Goal: Transaction & Acquisition: Book appointment/travel/reservation

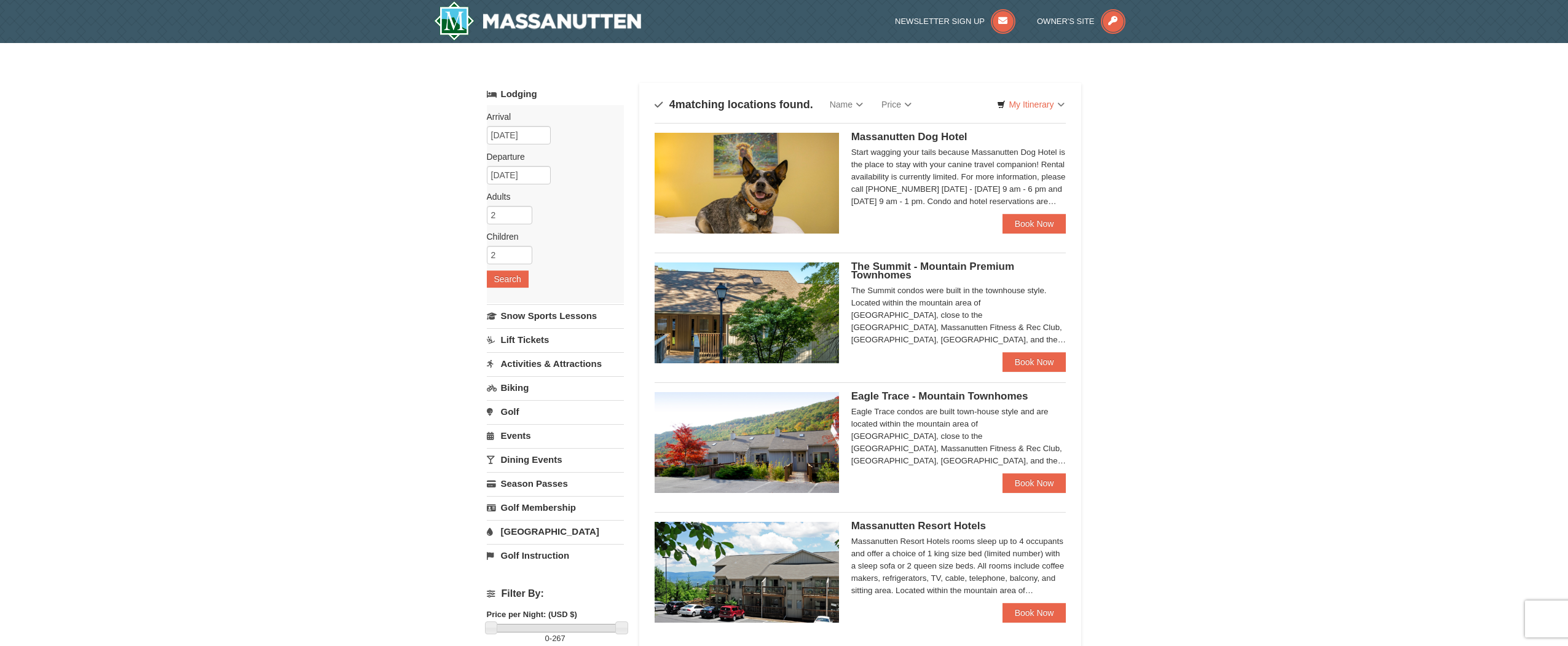
scroll to position [61, 0]
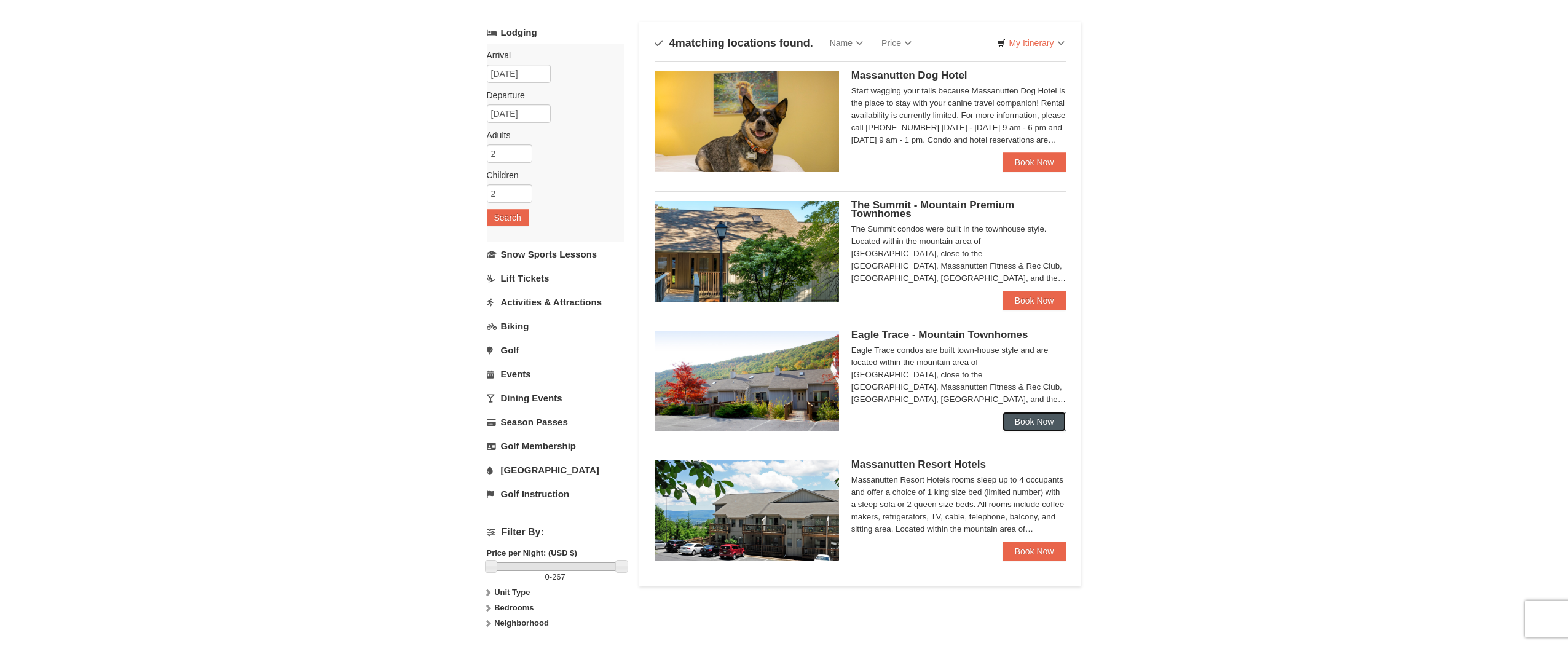
click at [1038, 423] on link "Book Now" at bounding box center [1034, 421] width 64 height 20
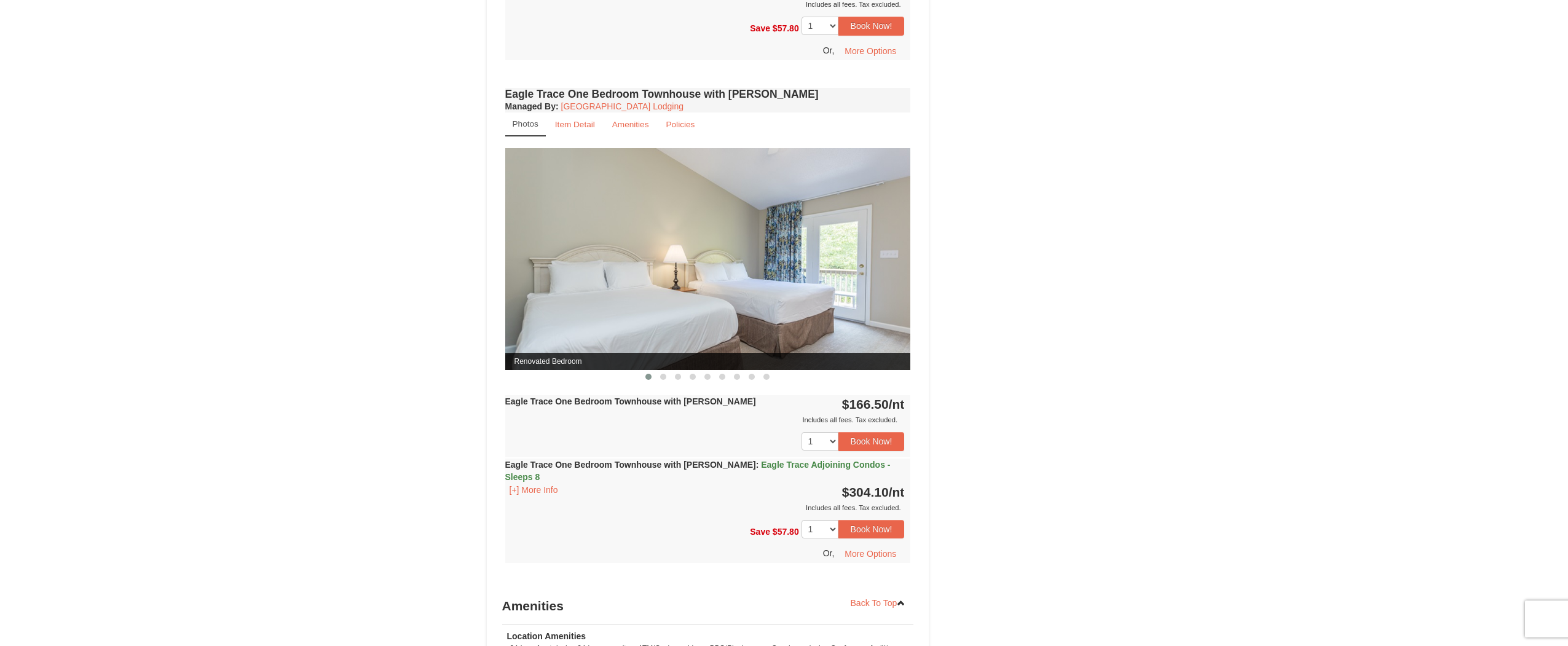
scroll to position [853, 0]
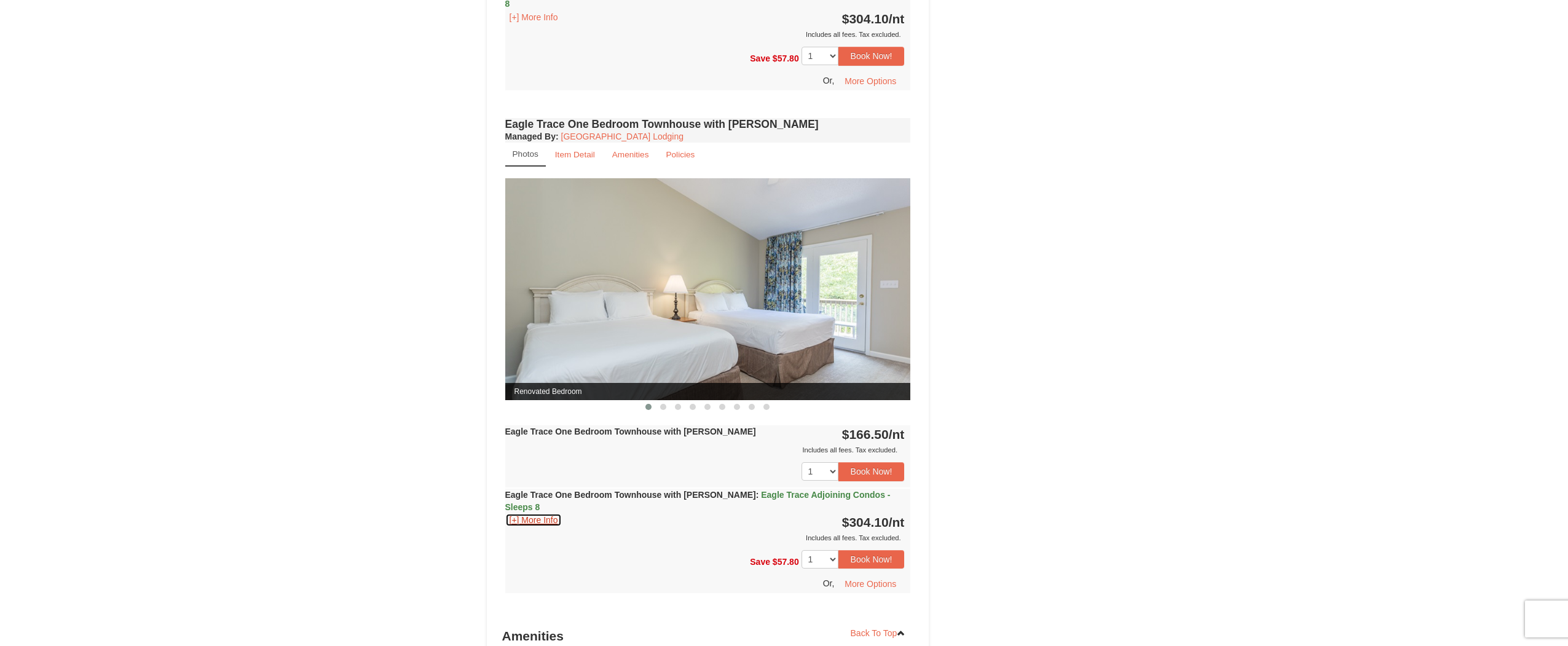
click at [536, 514] on button "[+] More Info" at bounding box center [534, 520] width 57 height 14
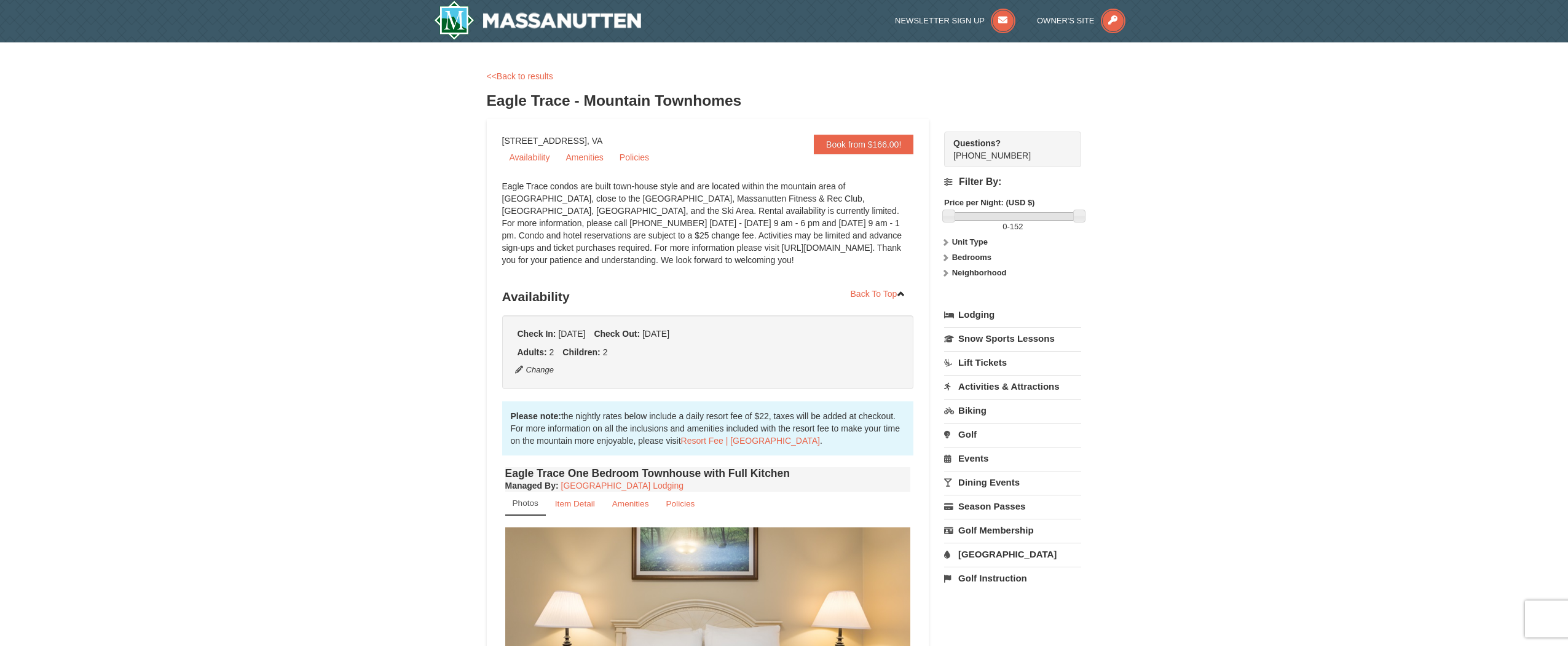
scroll to position [0, 0]
click at [535, 79] on link "<<Back to results" at bounding box center [520, 76] width 67 height 10
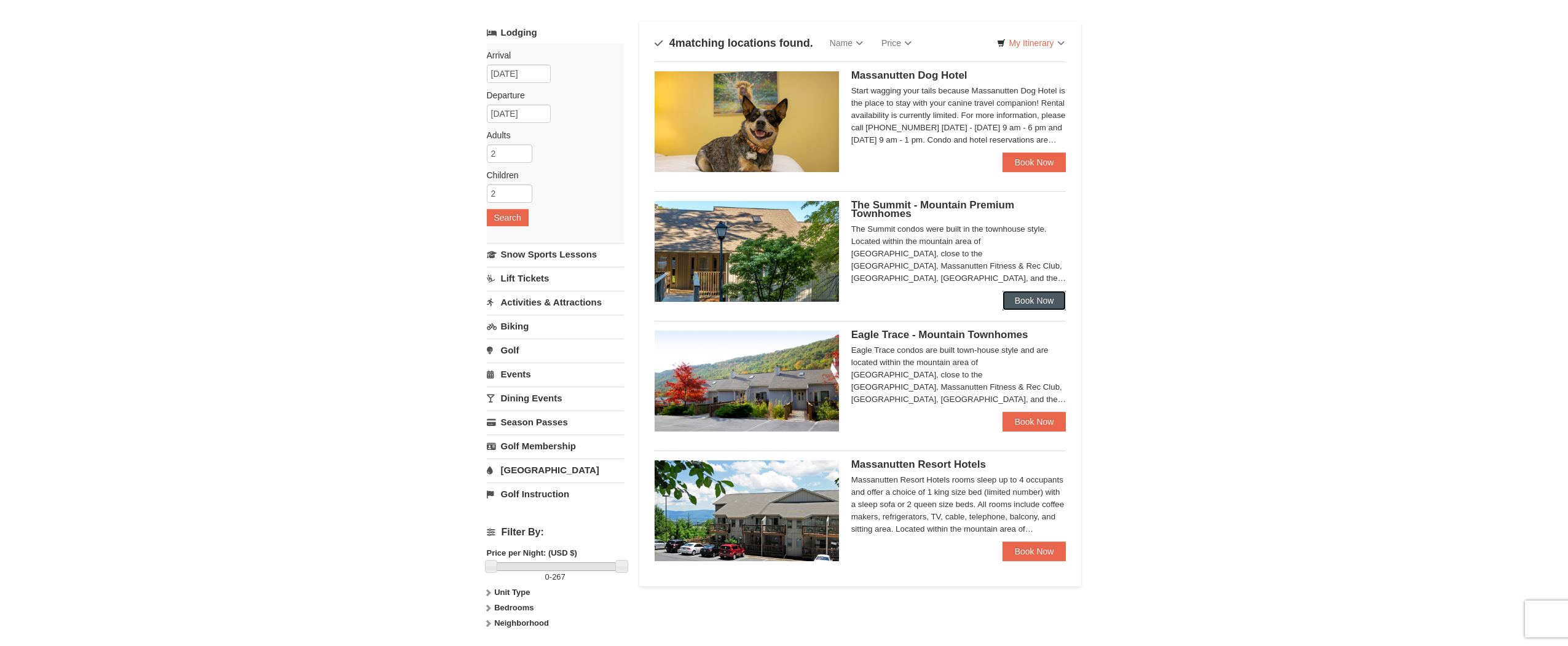
click at [1046, 304] on link "Book Now" at bounding box center [1034, 300] width 64 height 20
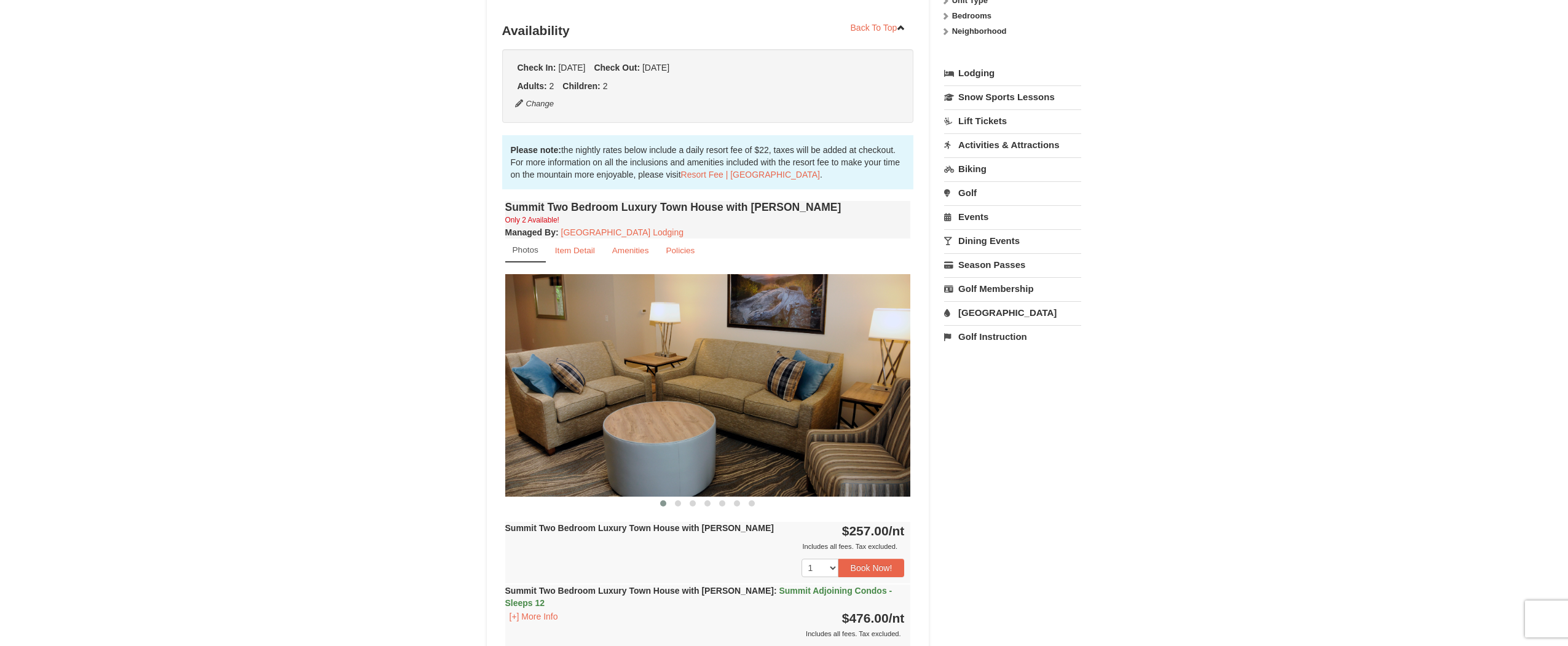
scroll to position [246, 0]
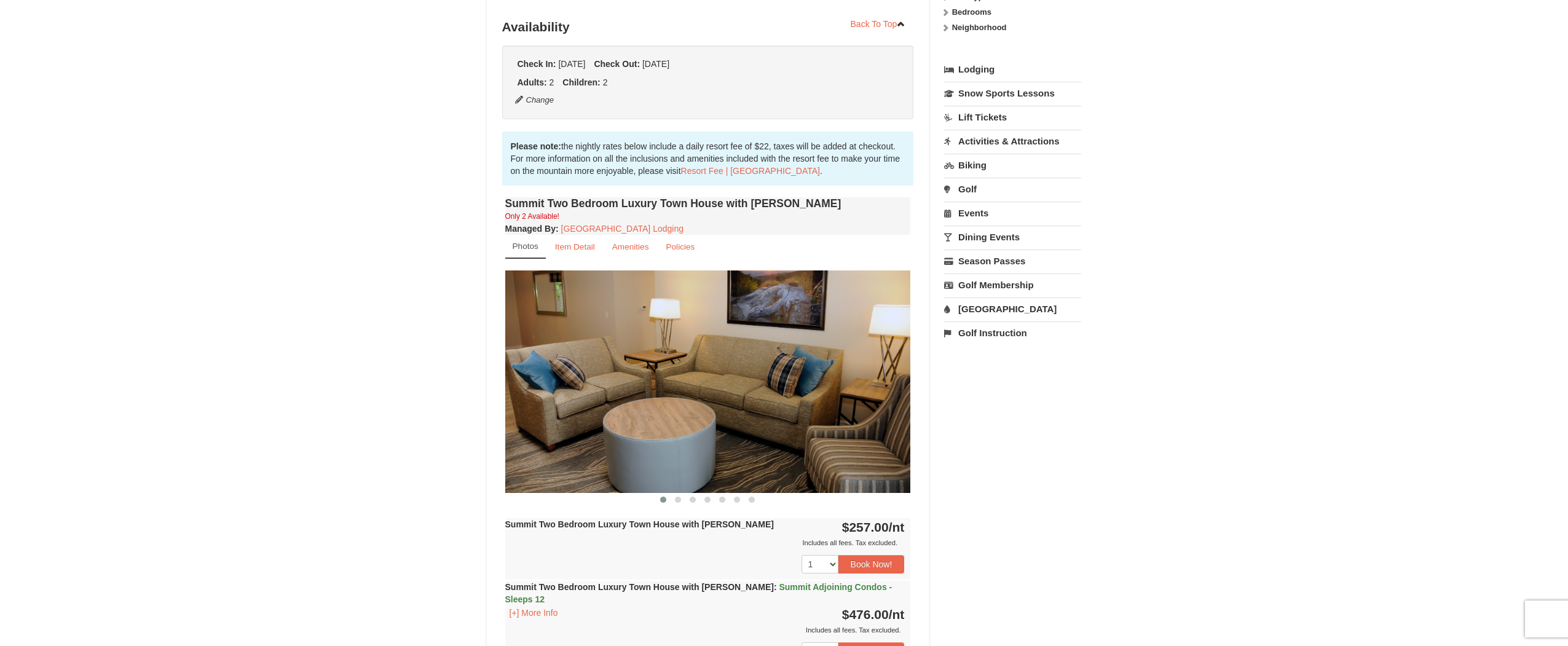
click at [976, 312] on link "[GEOGRAPHIC_DATA]" at bounding box center [1013, 308] width 137 height 23
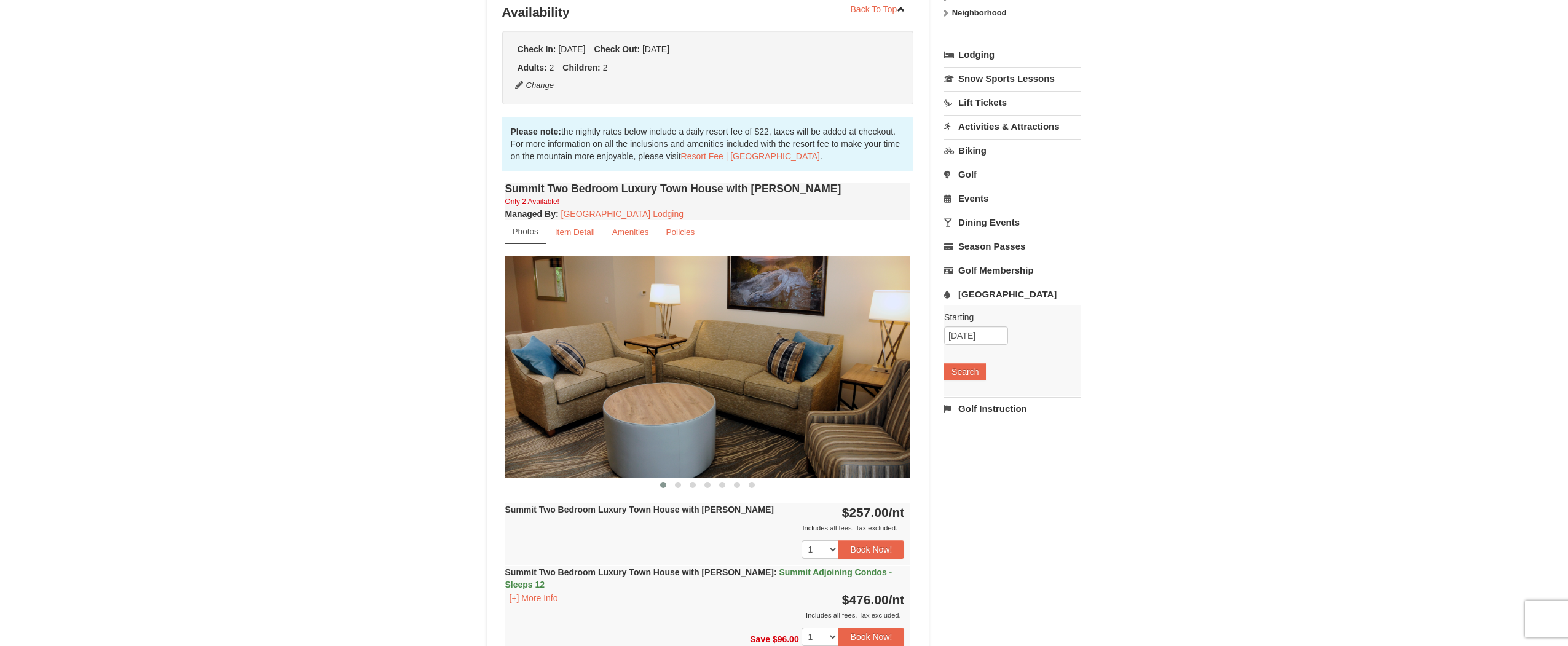
scroll to position [430, 0]
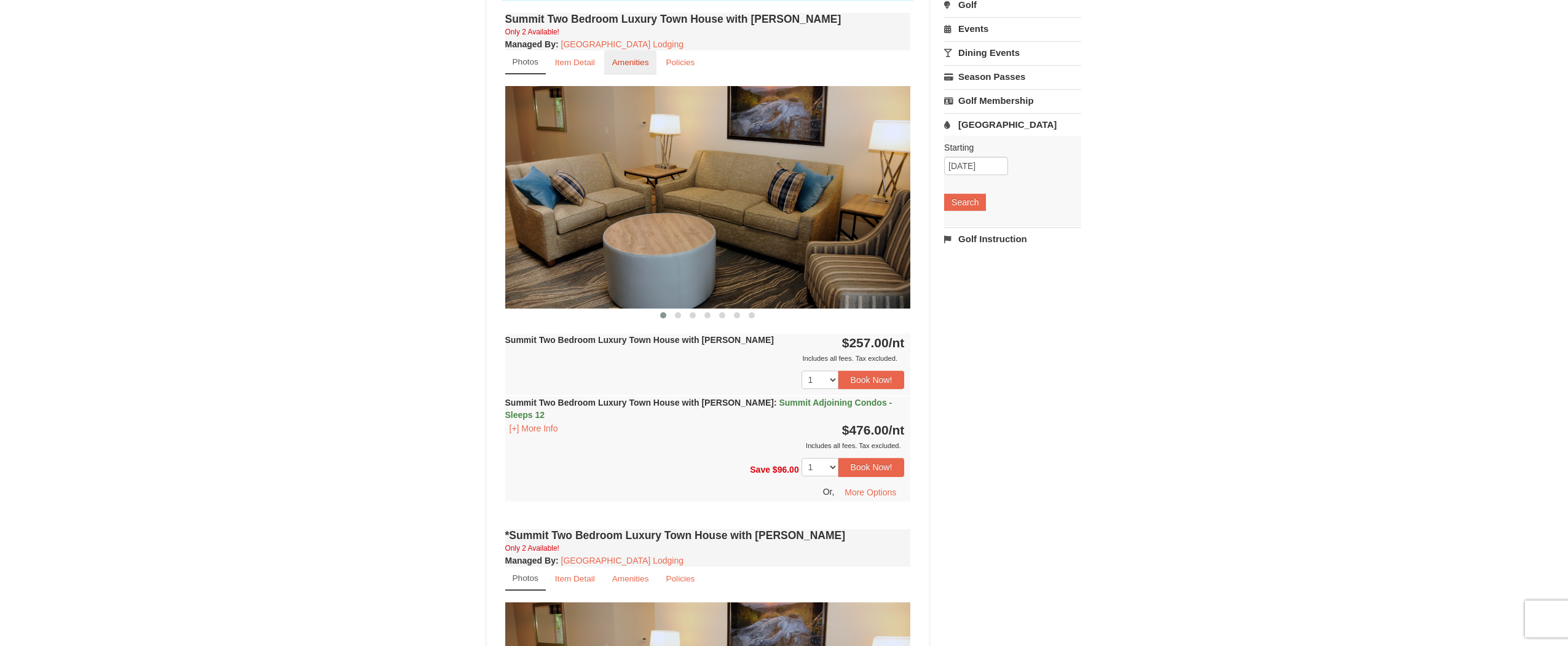
click at [622, 67] on small "Amenities" at bounding box center [631, 63] width 37 height 10
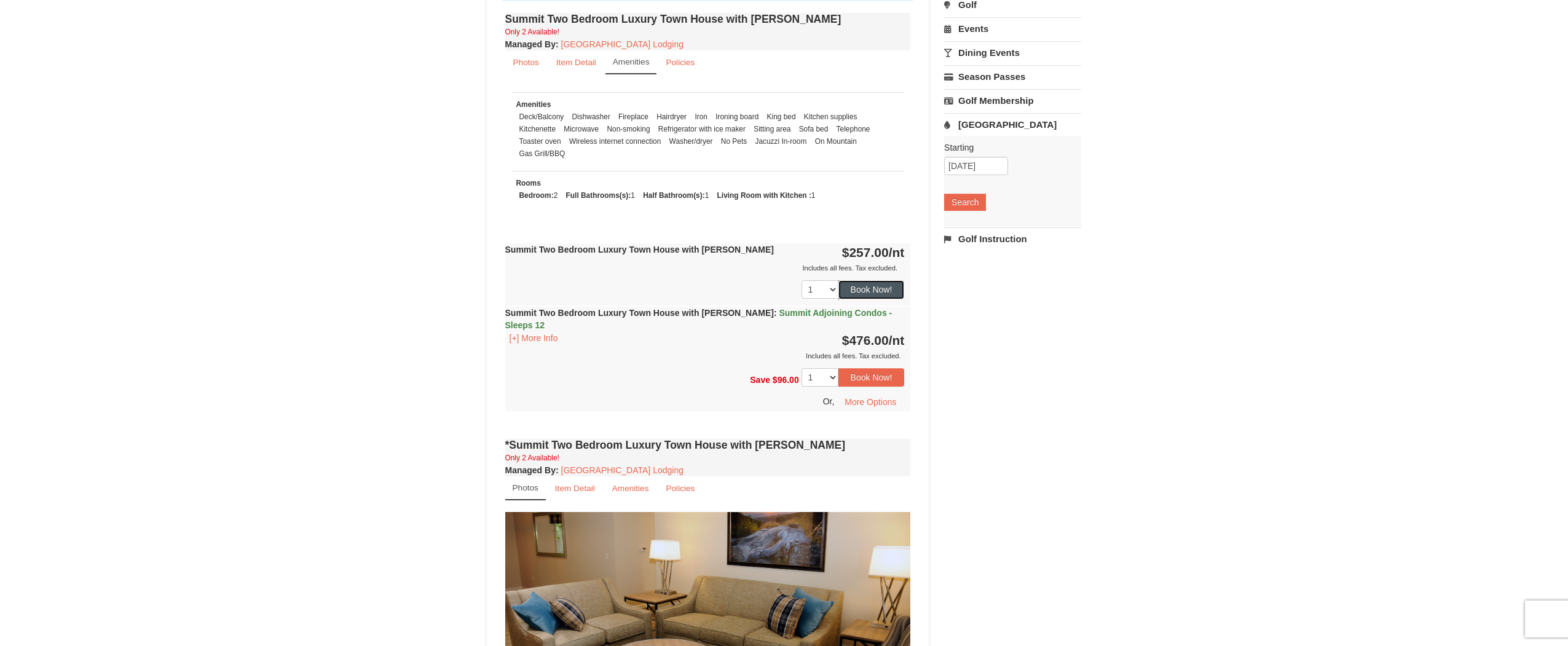
click at [871, 288] on button "Book Now!" at bounding box center [872, 289] width 67 height 18
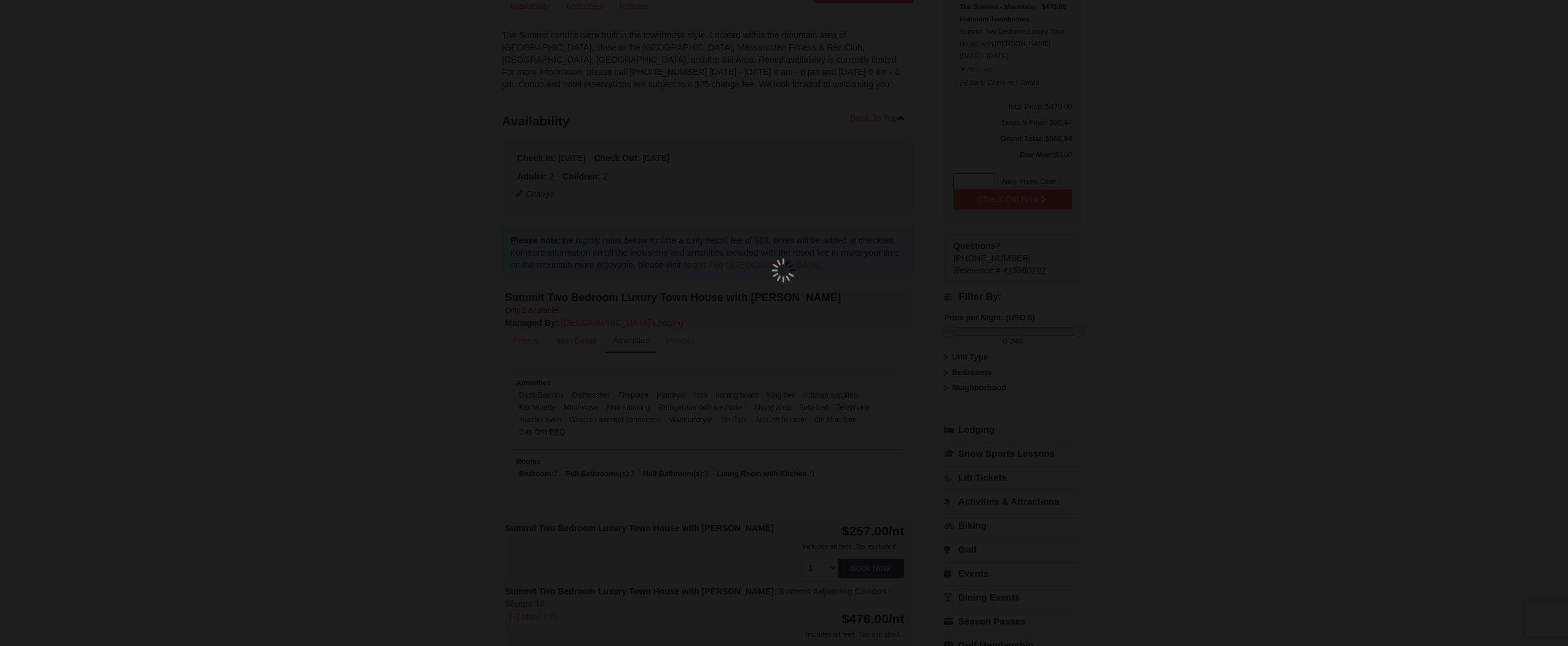
scroll to position [120, 0]
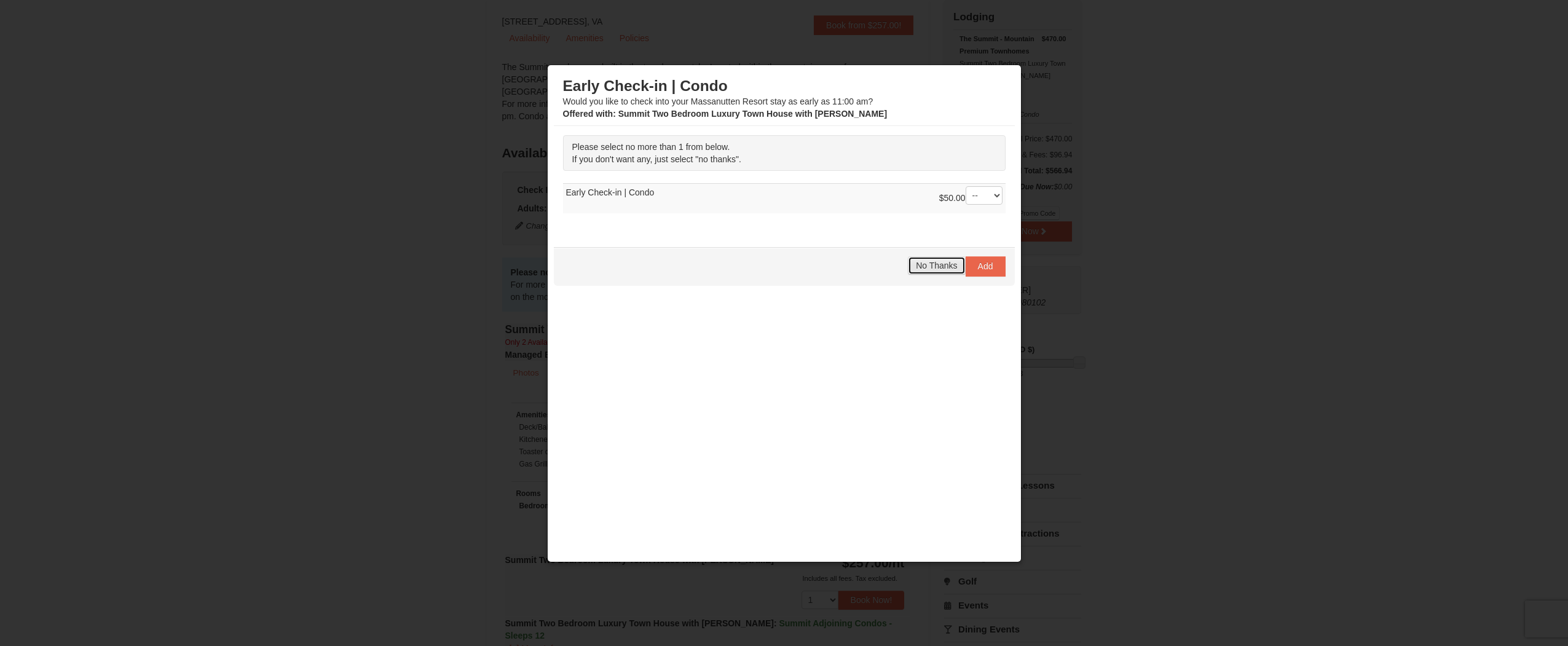
click at [941, 265] on span "No Thanks" at bounding box center [937, 265] width 41 height 10
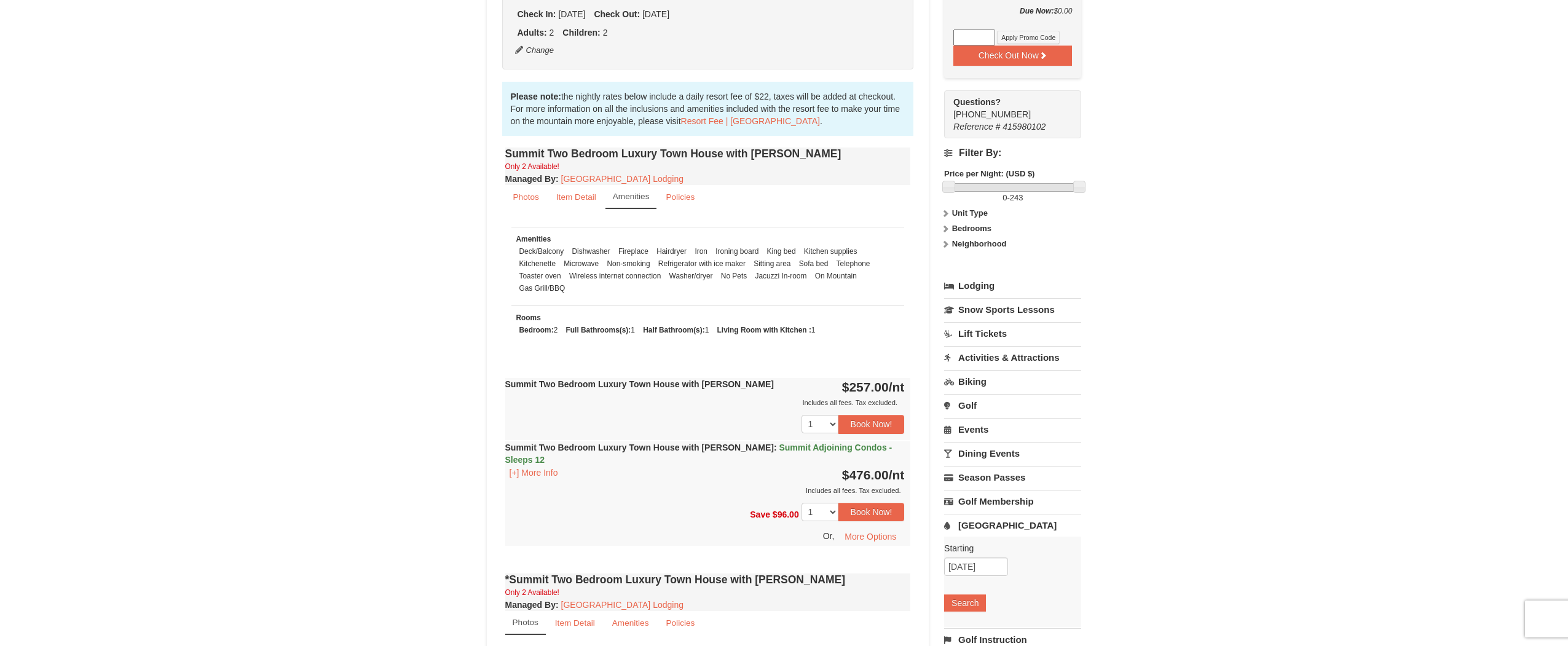
scroll to position [308, 0]
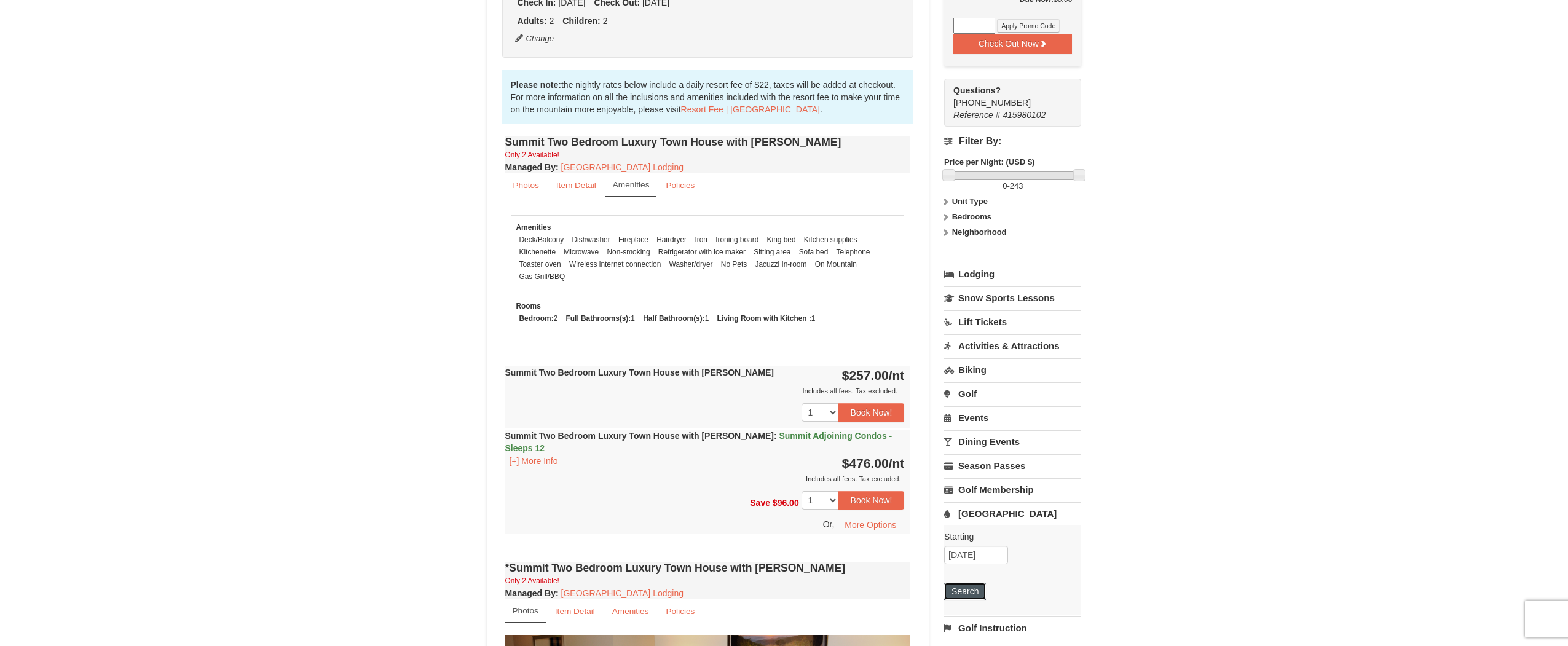
click at [976, 592] on button "Search" at bounding box center [965, 591] width 42 height 17
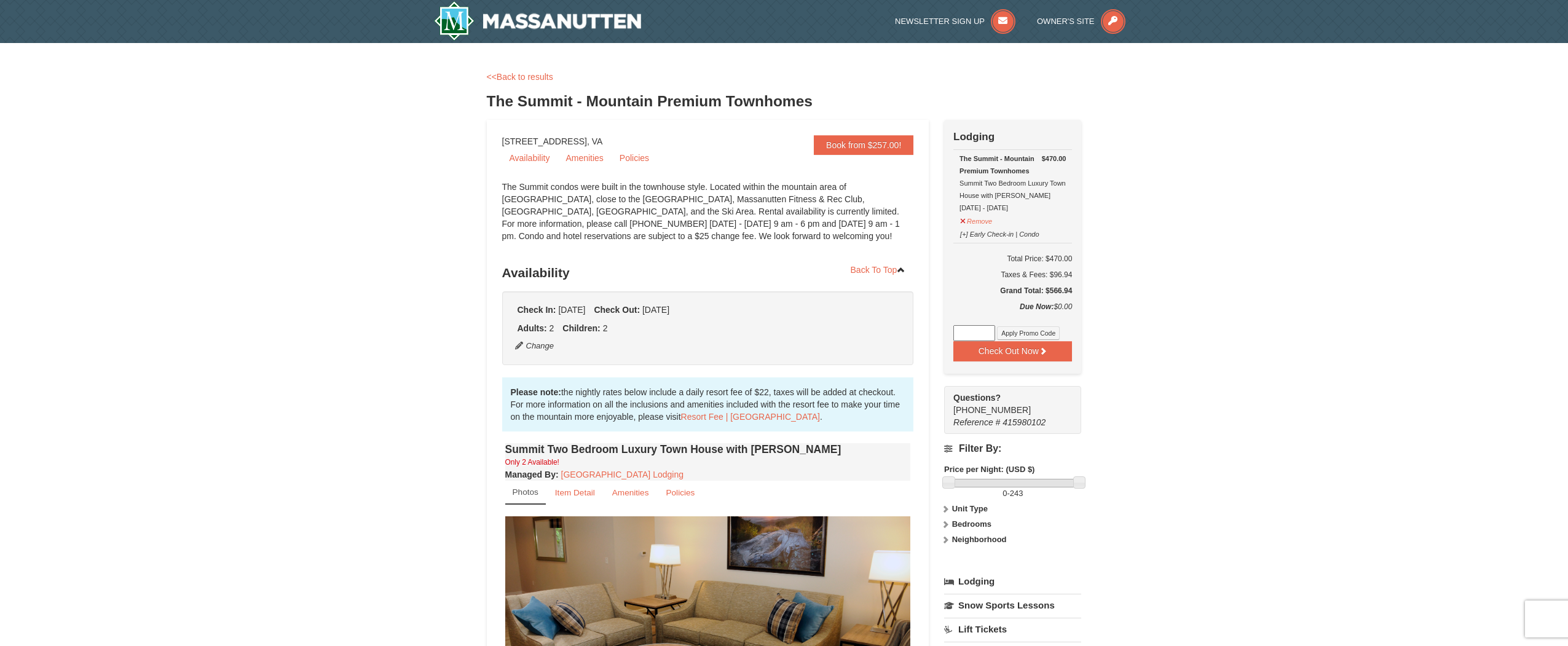
click at [960, 330] on input at bounding box center [974, 333] width 42 height 16
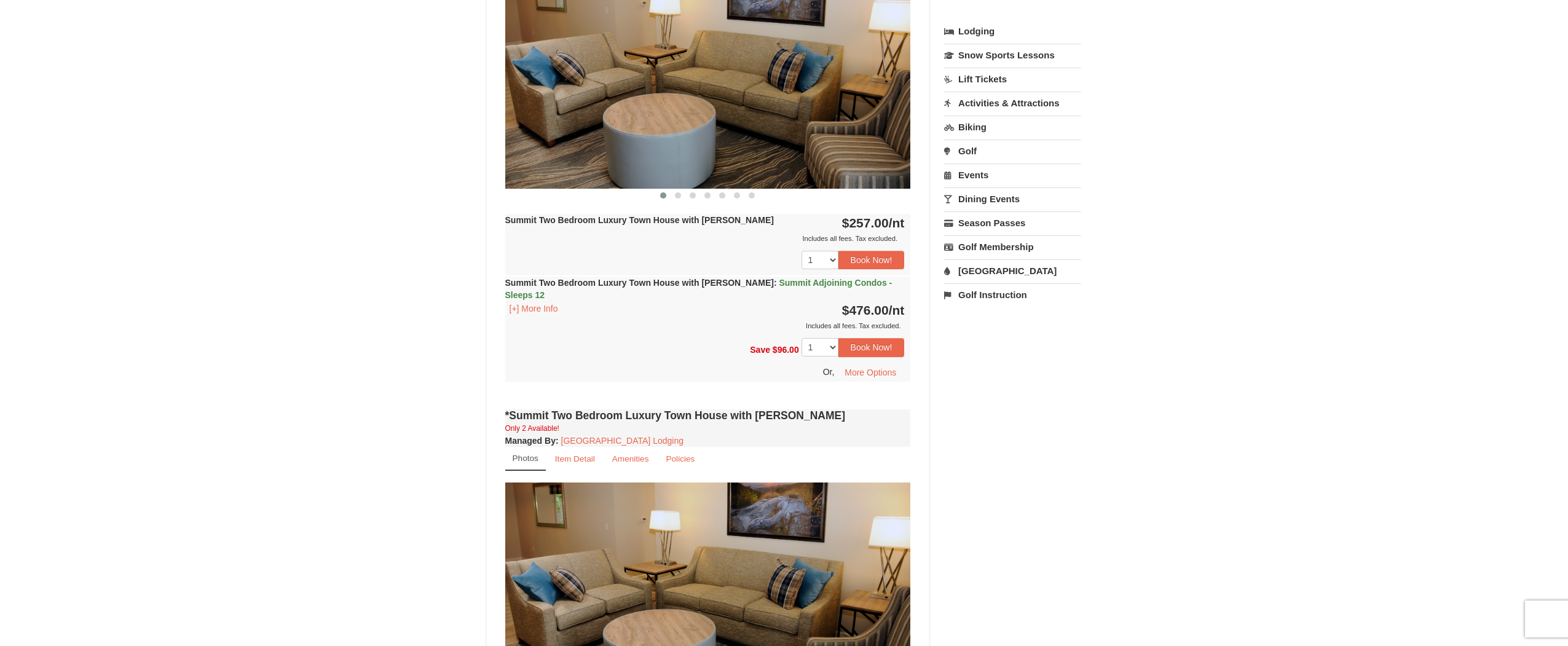
scroll to position [553, 0]
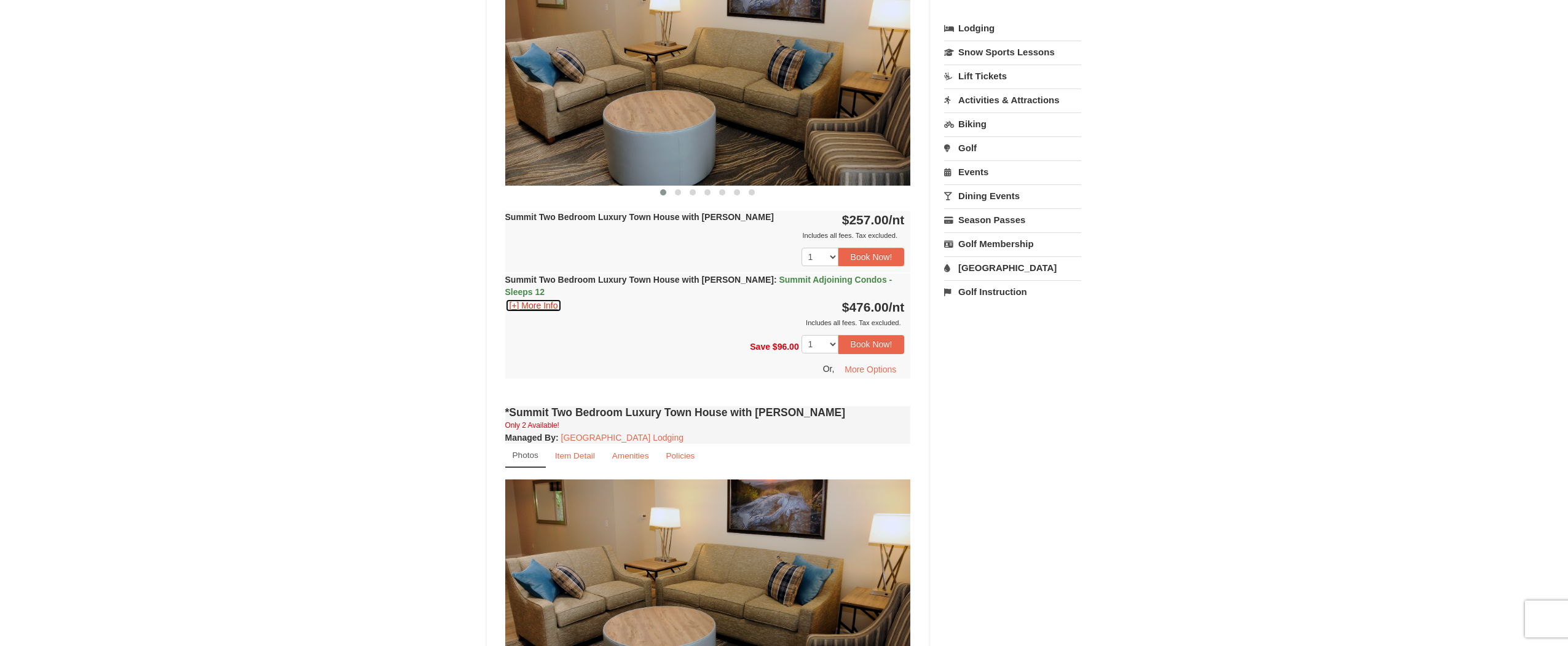
click at [543, 299] on button "[+] More Info" at bounding box center [534, 305] width 57 height 14
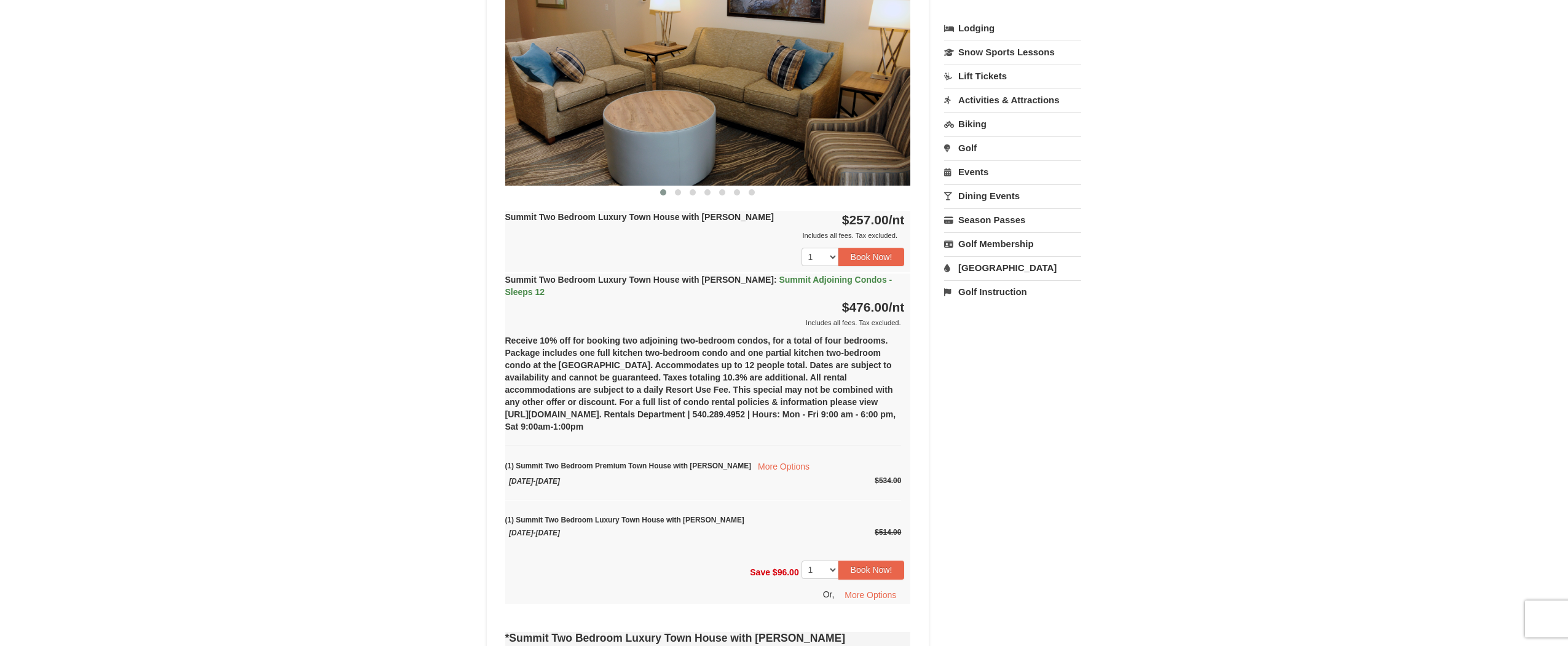
scroll to position [246, 0]
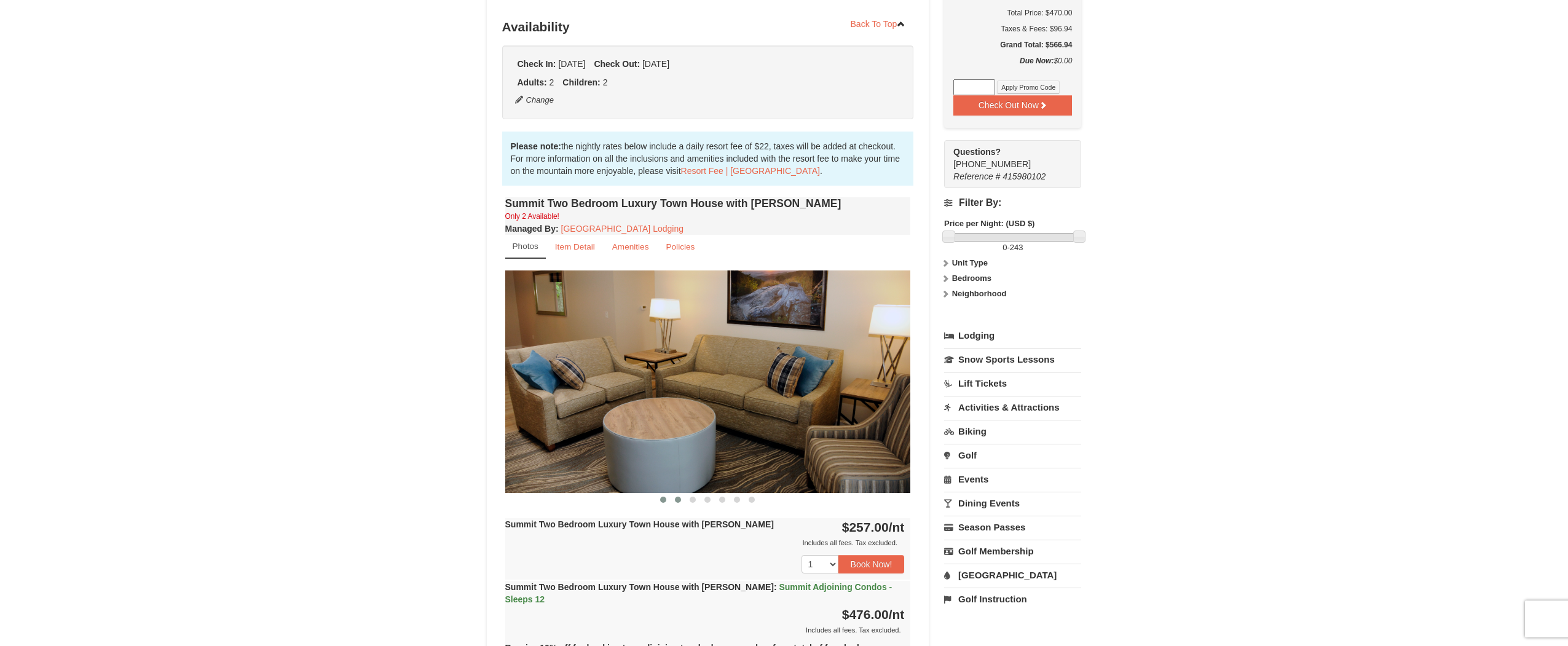
click at [677, 502] on span at bounding box center [678, 500] width 6 height 6
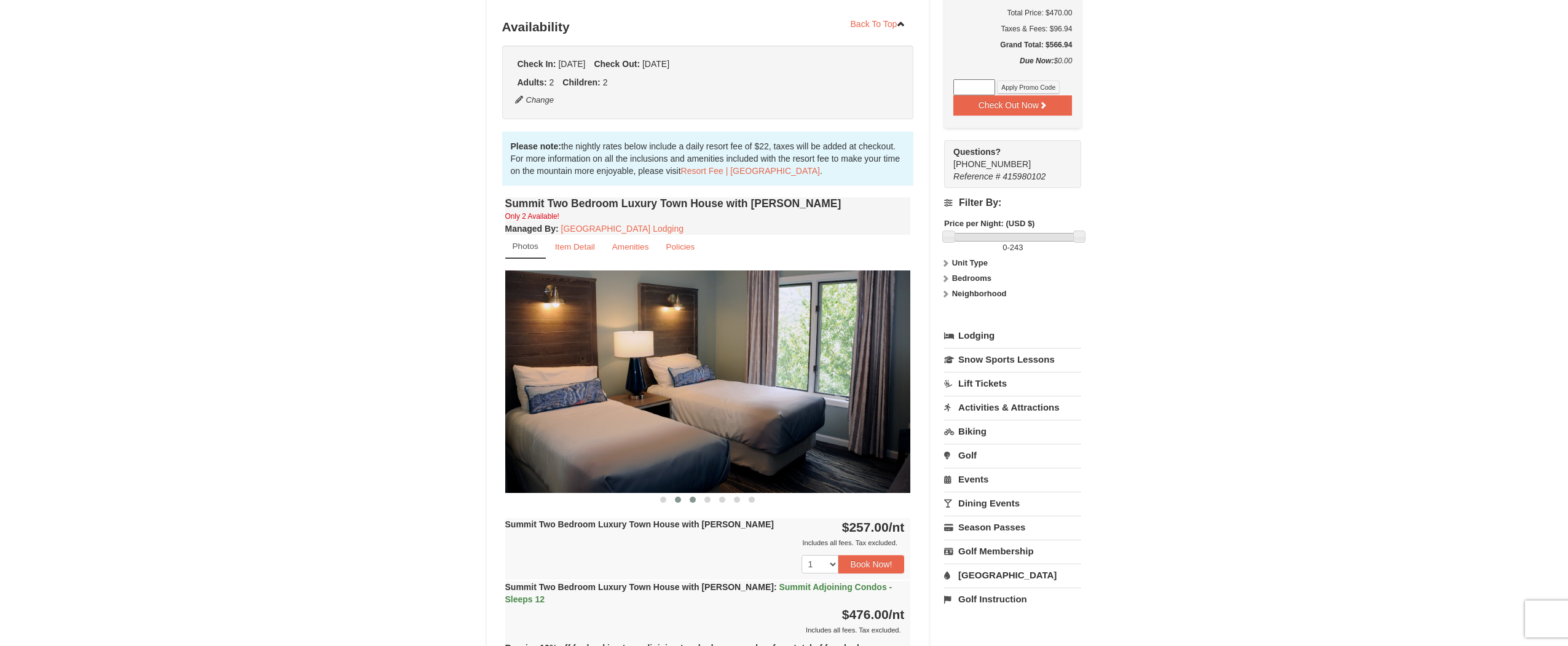
click at [690, 501] on span at bounding box center [693, 500] width 6 height 6
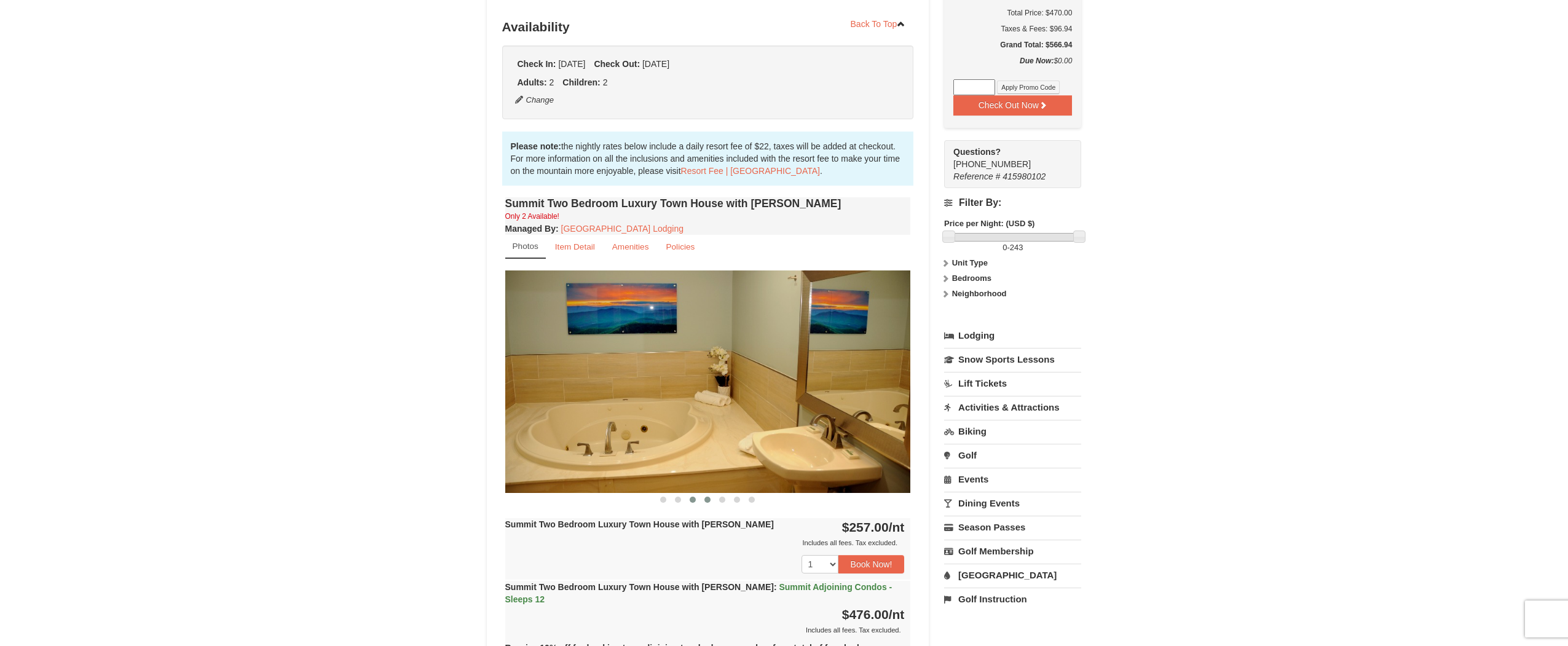
click at [708, 501] on span at bounding box center [708, 500] width 6 height 6
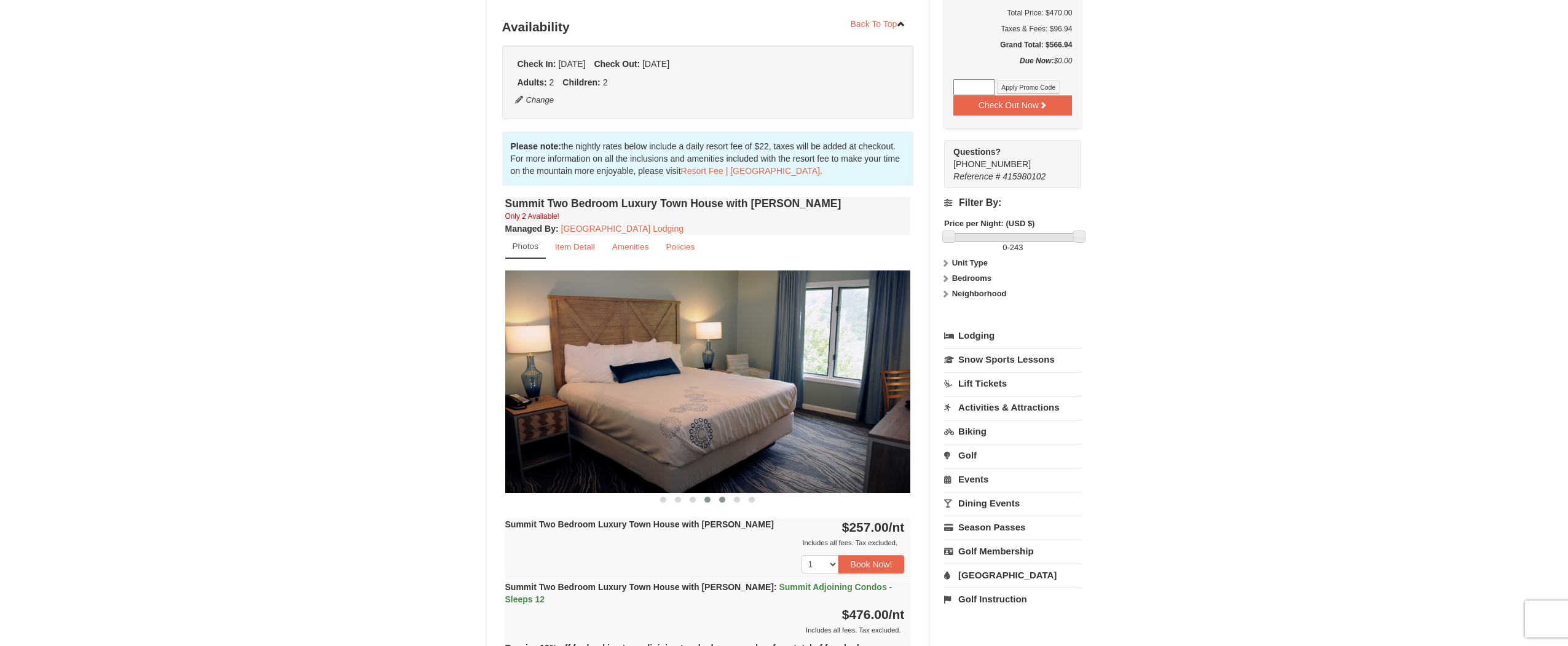
click at [720, 502] on span at bounding box center [723, 500] width 6 height 6
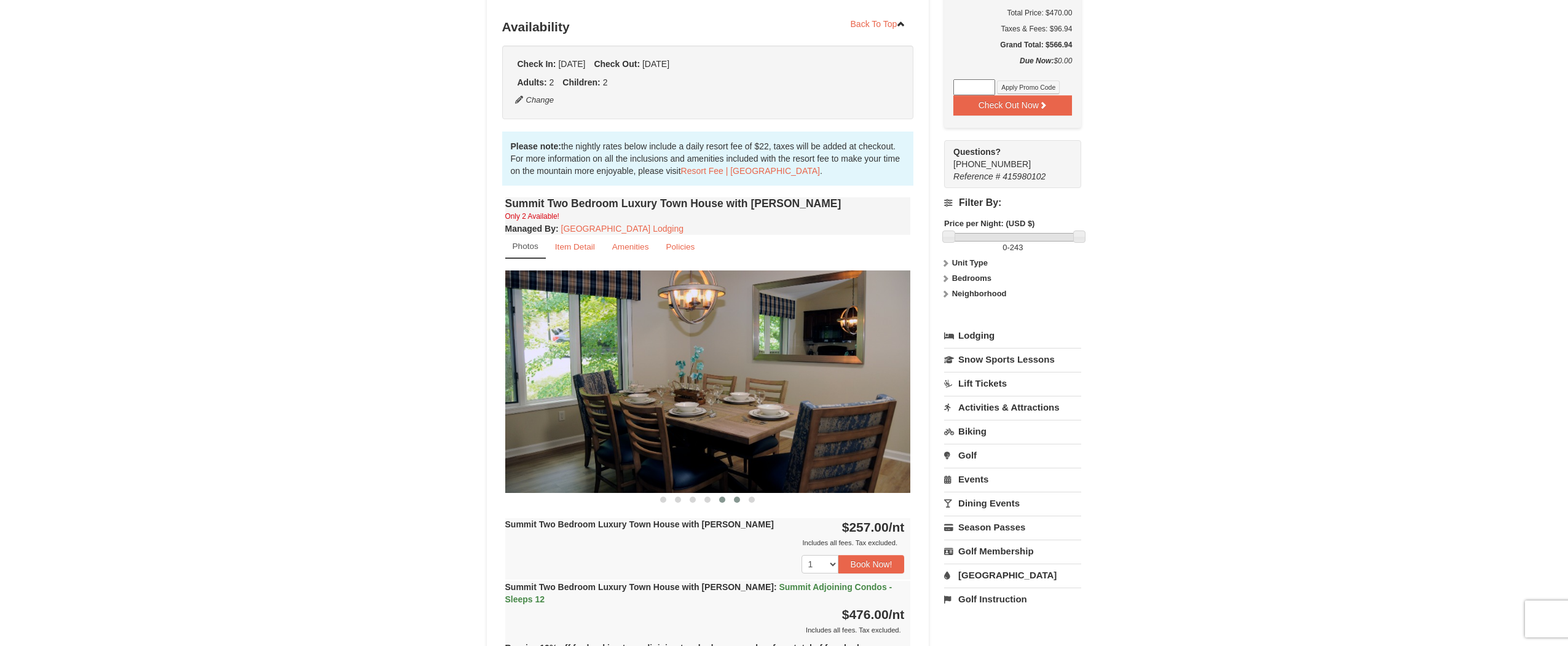
click at [734, 504] on button at bounding box center [737, 499] width 15 height 12
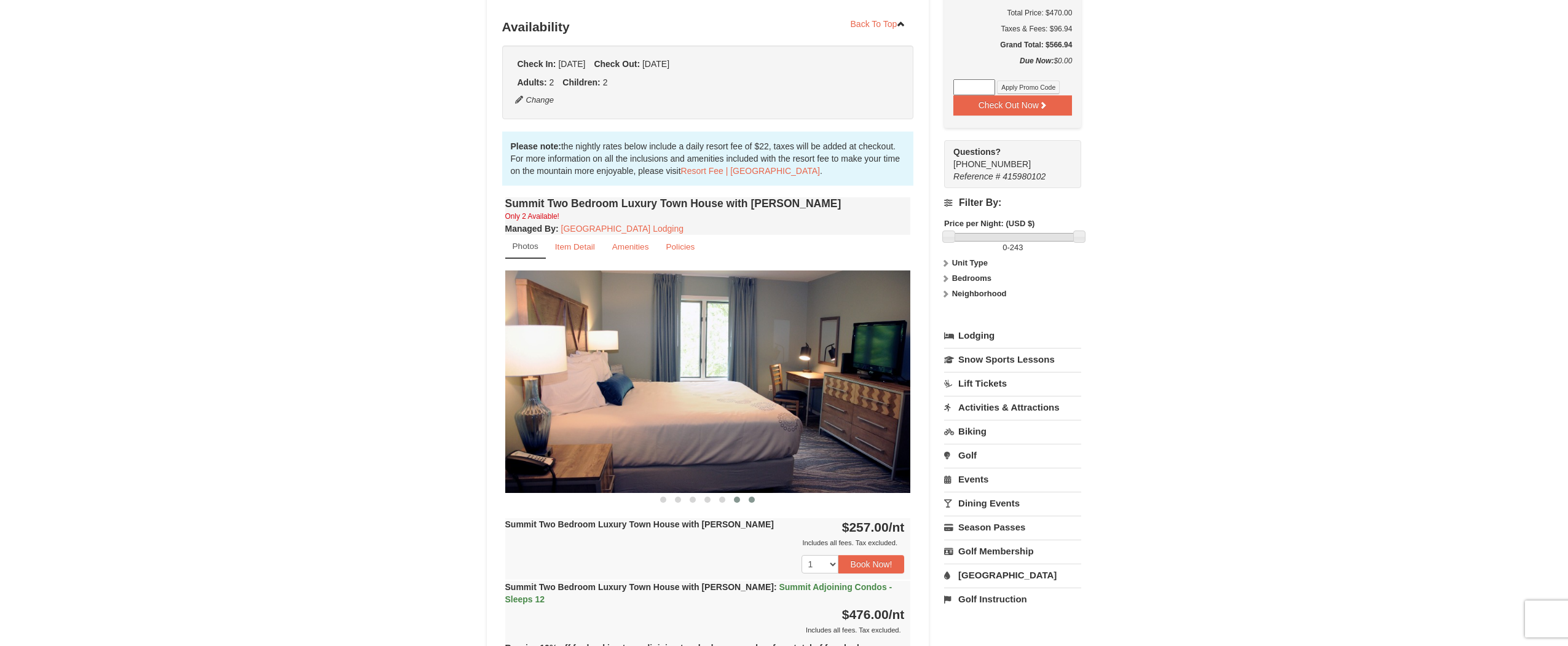
click at [754, 505] on button at bounding box center [751, 499] width 15 height 12
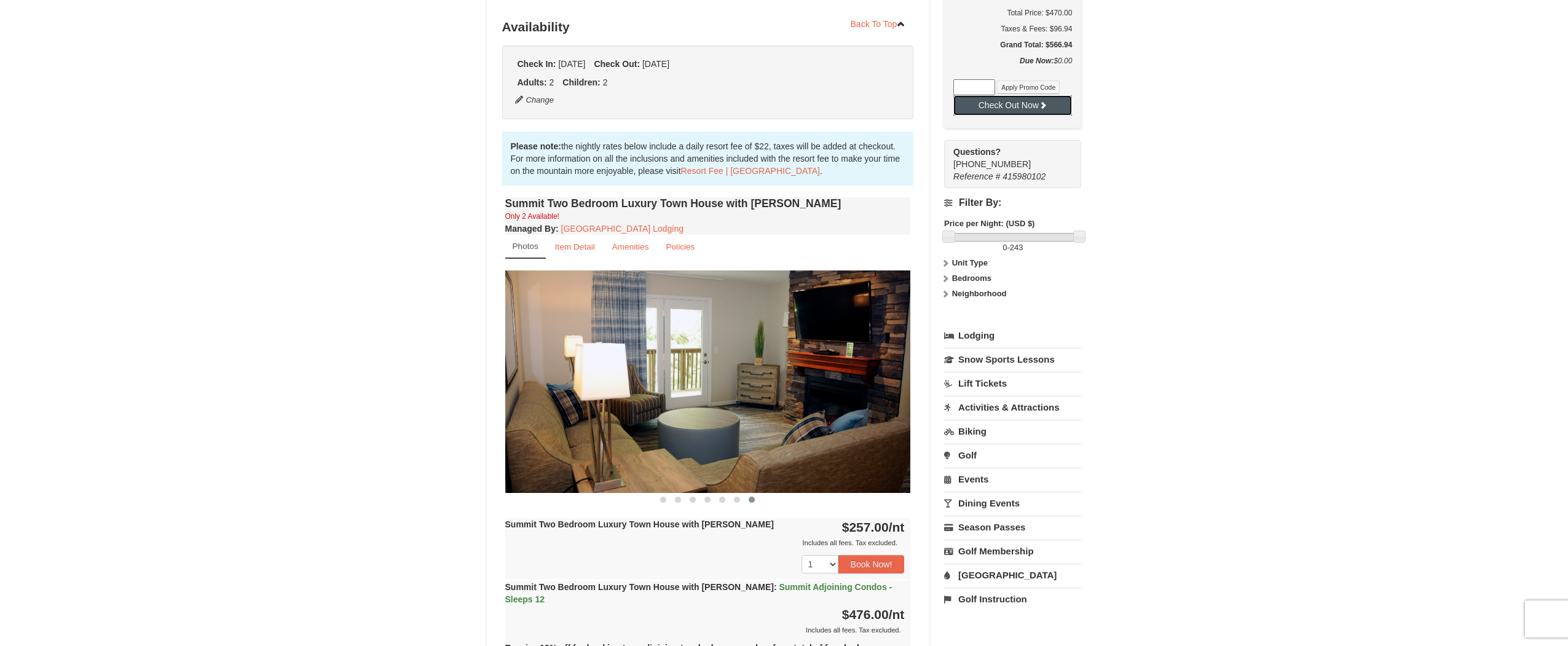
click at [1017, 114] on button "Check Out Now" at bounding box center [1012, 105] width 118 height 20
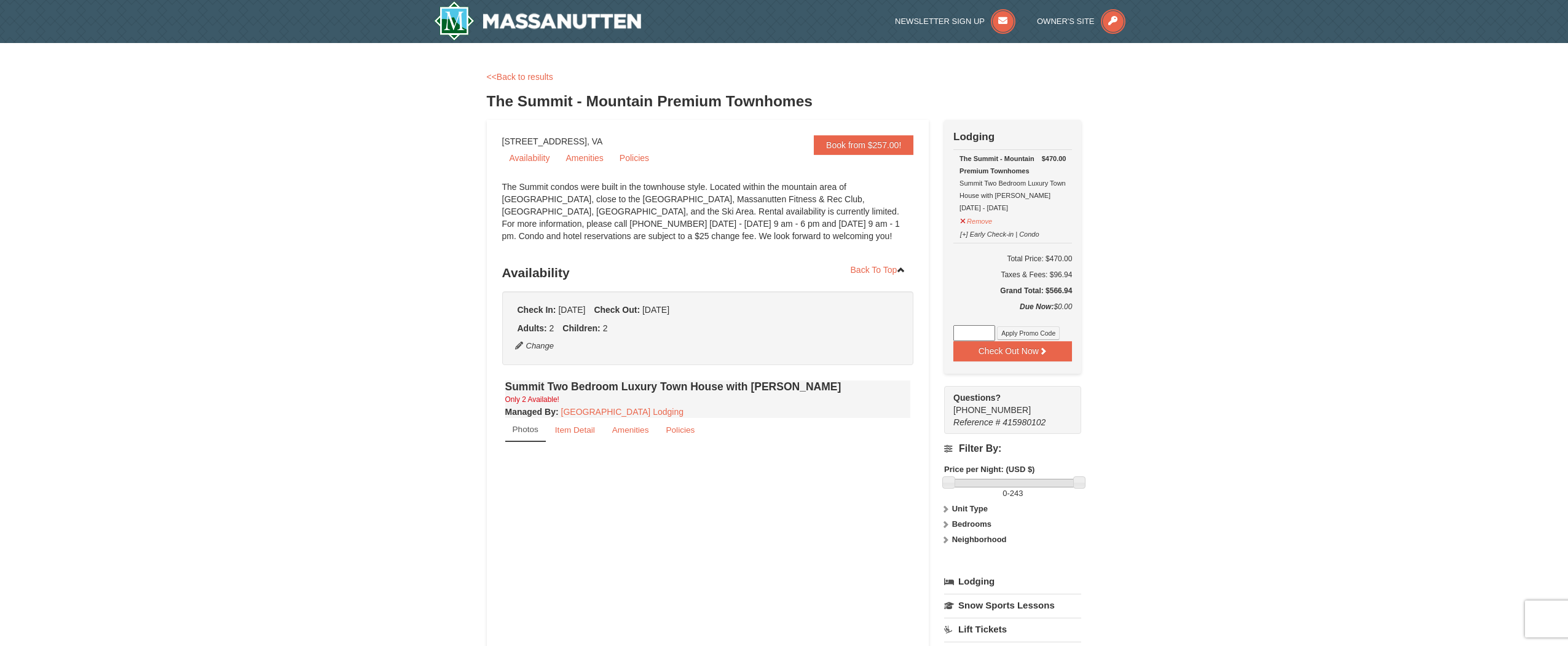
select select "9"
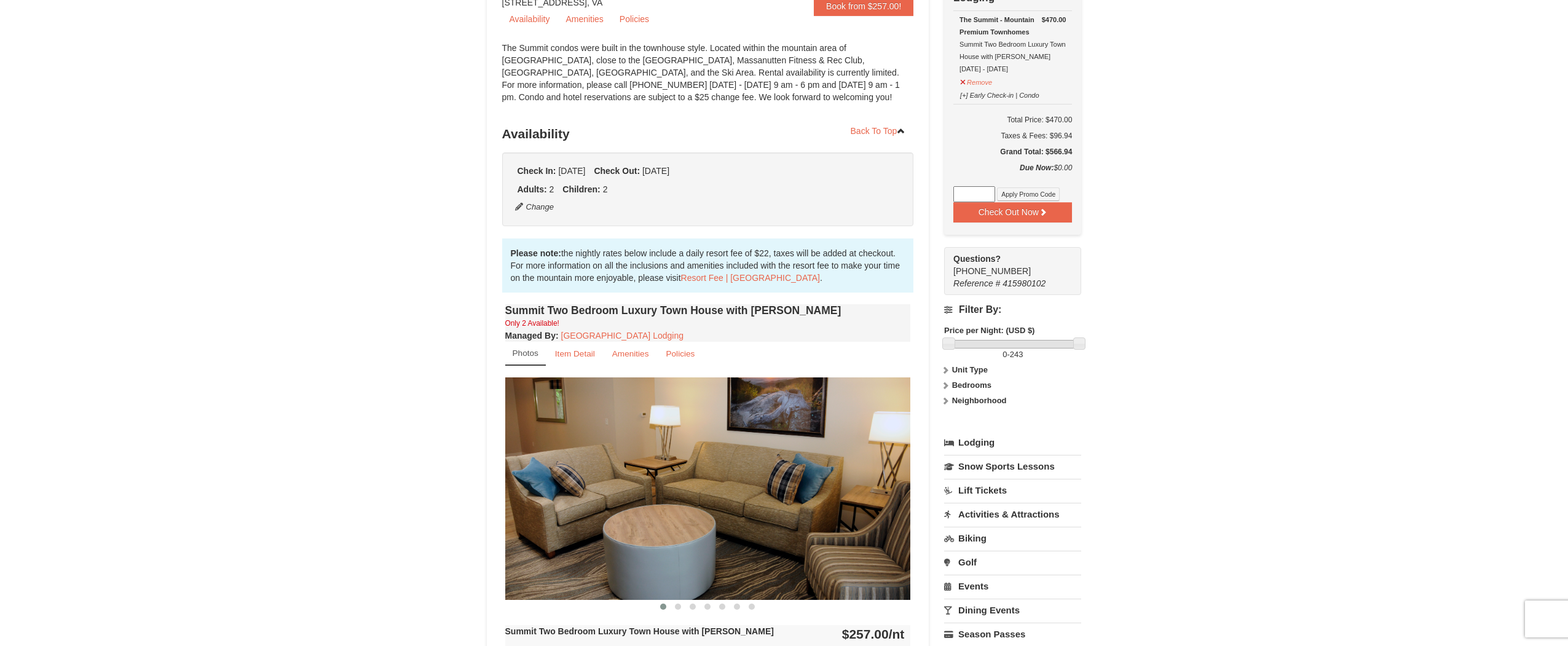
scroll to position [61, 0]
